Goal: Transaction & Acquisition: Obtain resource

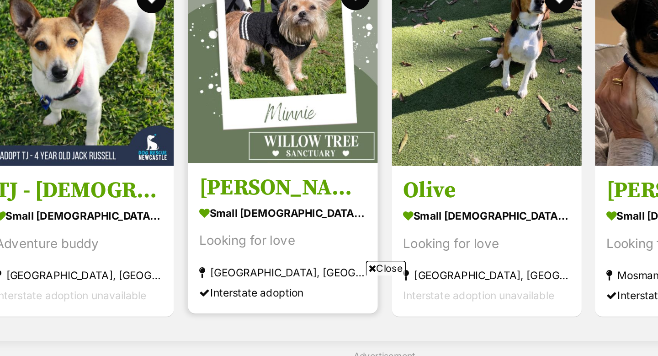
scroll to position [453, 0]
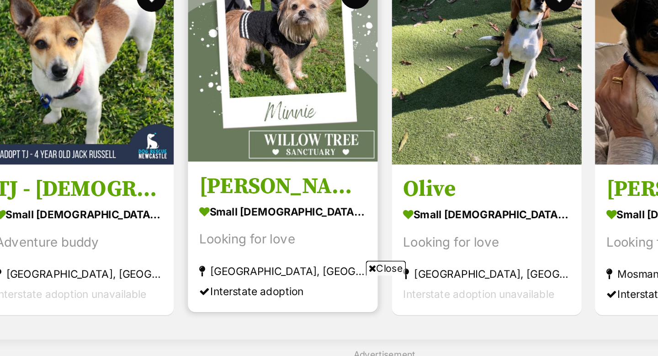
click at [355, 180] on img at bounding box center [342, 178] width 117 height 117
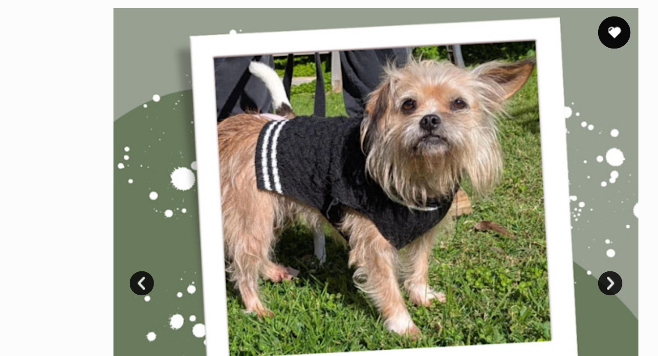
scroll to position [37, 0]
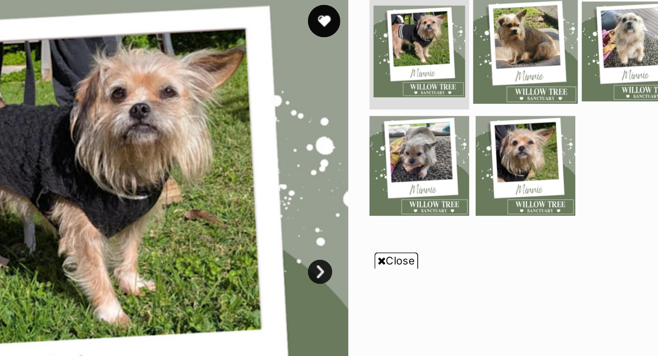
click at [483, 173] on img at bounding box center [478, 183] width 59 height 59
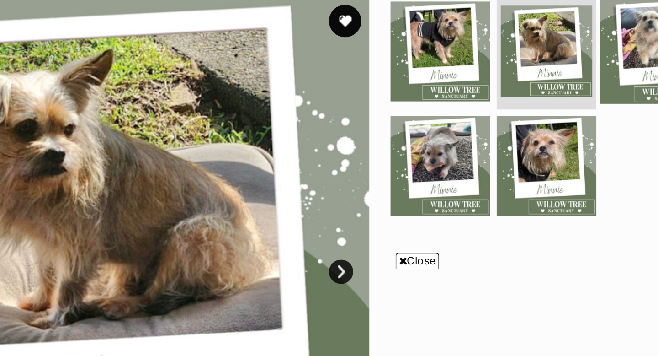
click at [531, 179] on img at bounding box center [538, 183] width 59 height 59
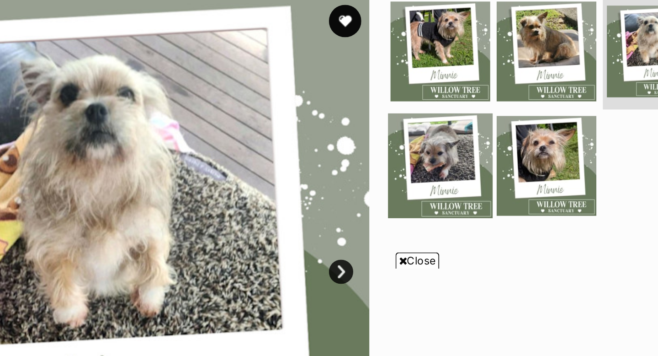
click at [421, 243] on img at bounding box center [418, 248] width 59 height 59
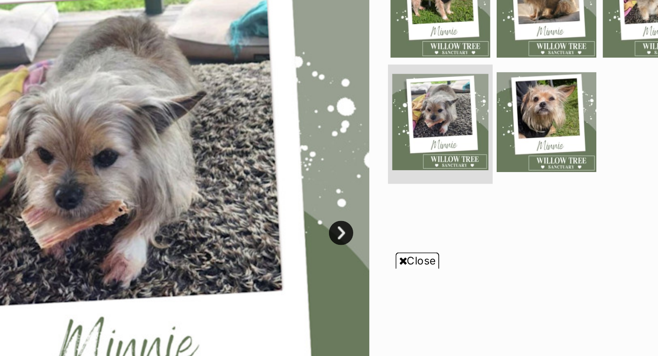
scroll to position [60, 0]
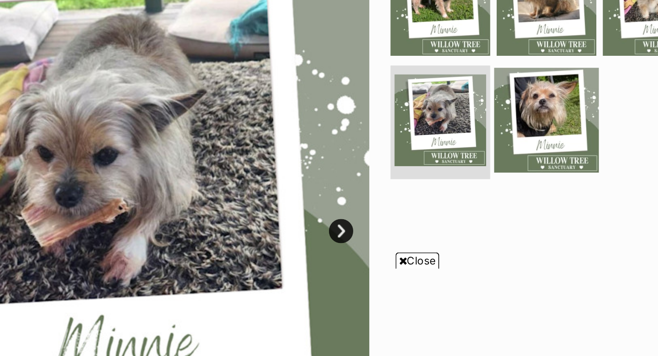
click at [479, 221] on img at bounding box center [478, 222] width 59 height 59
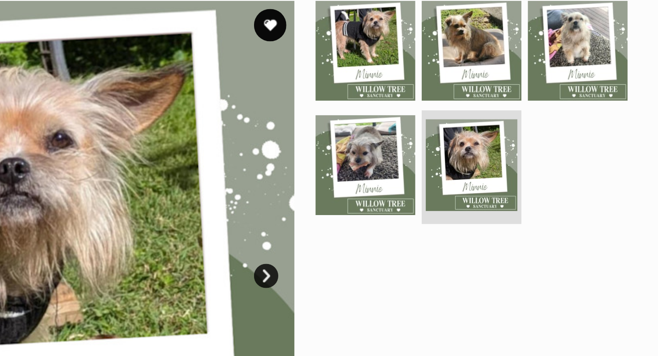
scroll to position [178, 0]
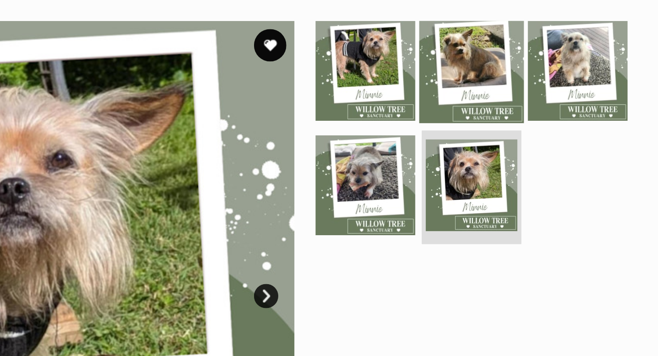
click at [482, 35] on img at bounding box center [478, 39] width 59 height 59
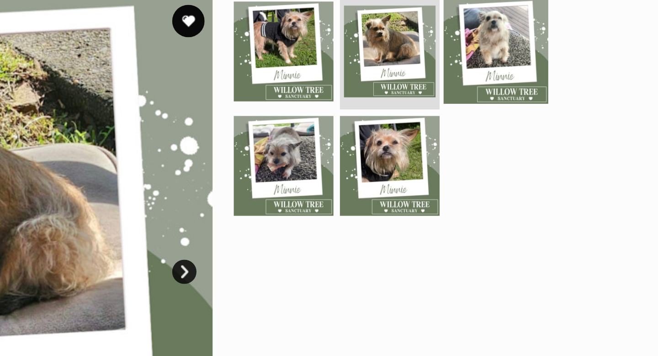
click at [541, 36] on img at bounding box center [538, 42] width 59 height 59
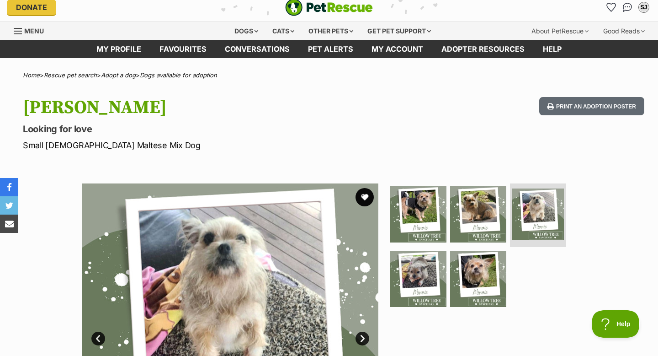
scroll to position [0, 0]
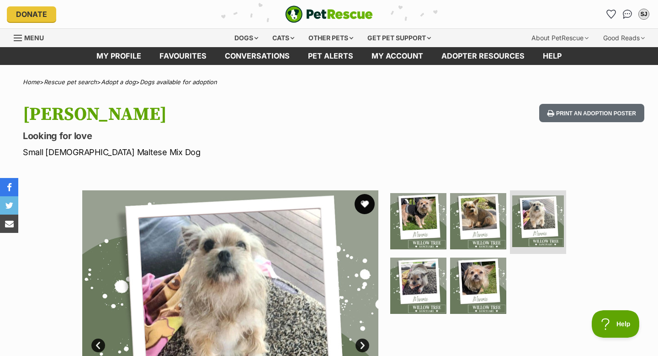
click at [366, 202] on button "favourite" at bounding box center [365, 204] width 20 height 20
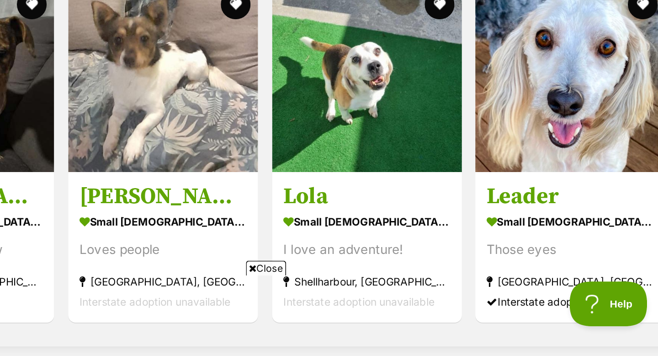
scroll to position [1355, 0]
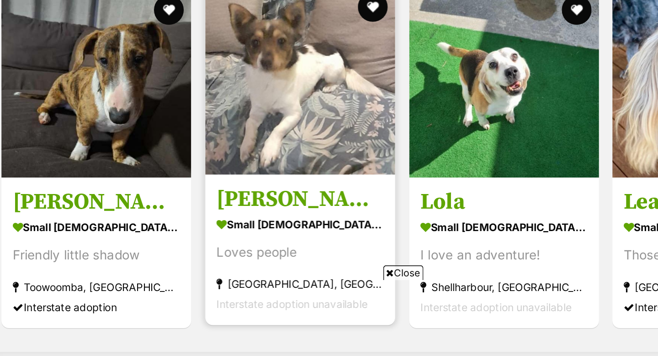
click at [311, 210] on img at bounding box center [342, 183] width 117 height 117
